Goal: Entertainment & Leisure: Consume media (video, audio)

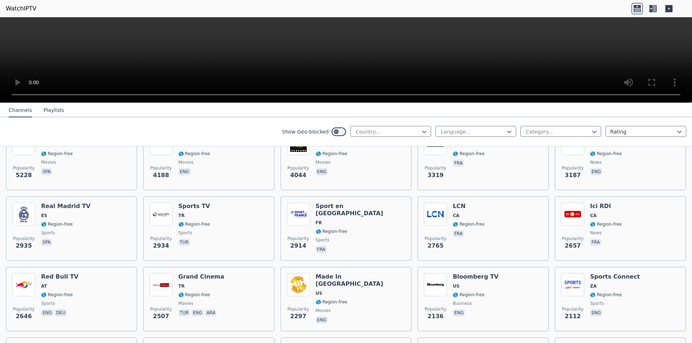
scroll to position [180, 0]
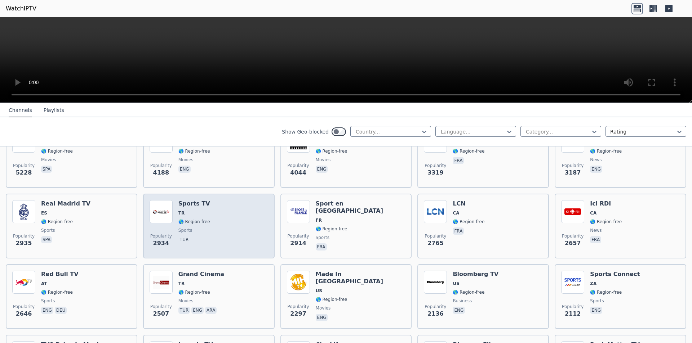
click at [170, 203] on img at bounding box center [161, 211] width 23 height 23
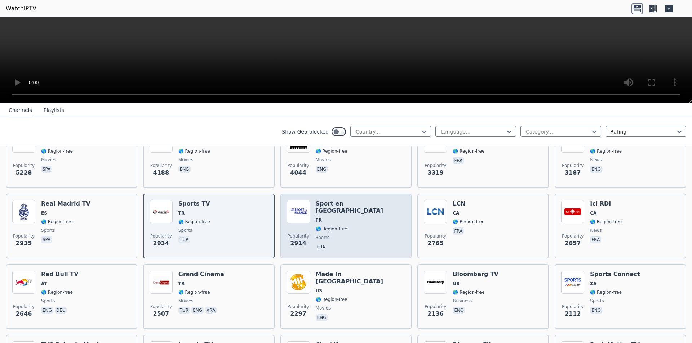
click at [368, 209] on div "Popularity 2914 Sport en [GEOGRAPHIC_DATA] FR 🌎 Region-free sports fra" at bounding box center [346, 226] width 119 height 52
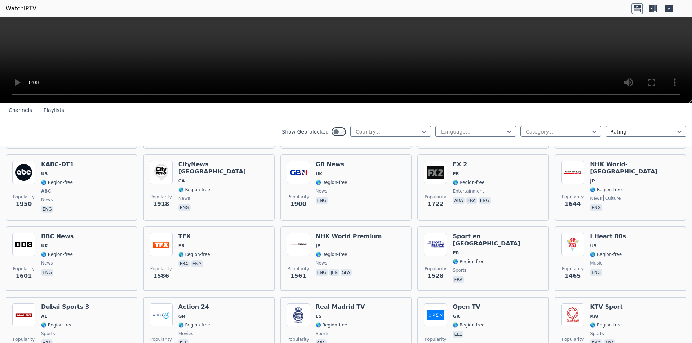
scroll to position [433, 0]
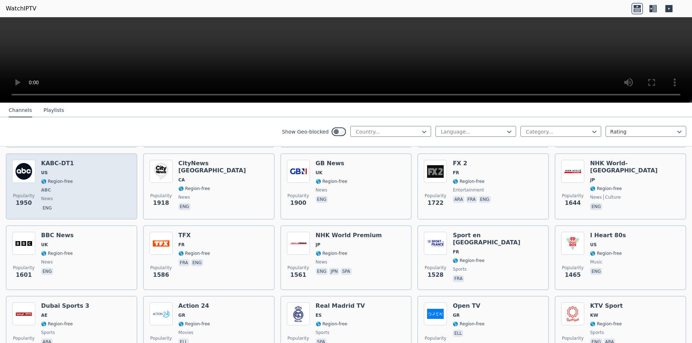
click at [112, 192] on div "Popularity 1950 KABC-DT1 US 🌎 Region-free ABC news eng" at bounding box center [71, 186] width 119 height 53
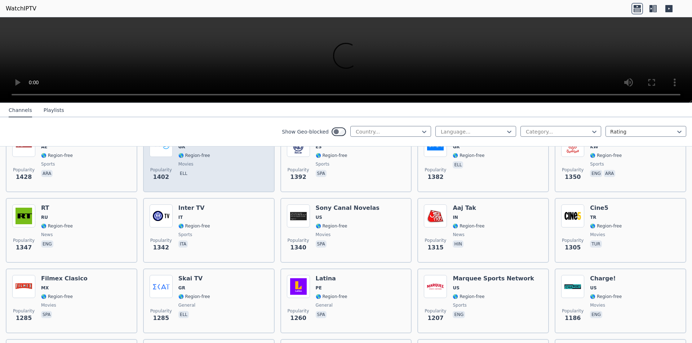
scroll to position [649, 0]
